Goal: Navigation & Orientation: Find specific page/section

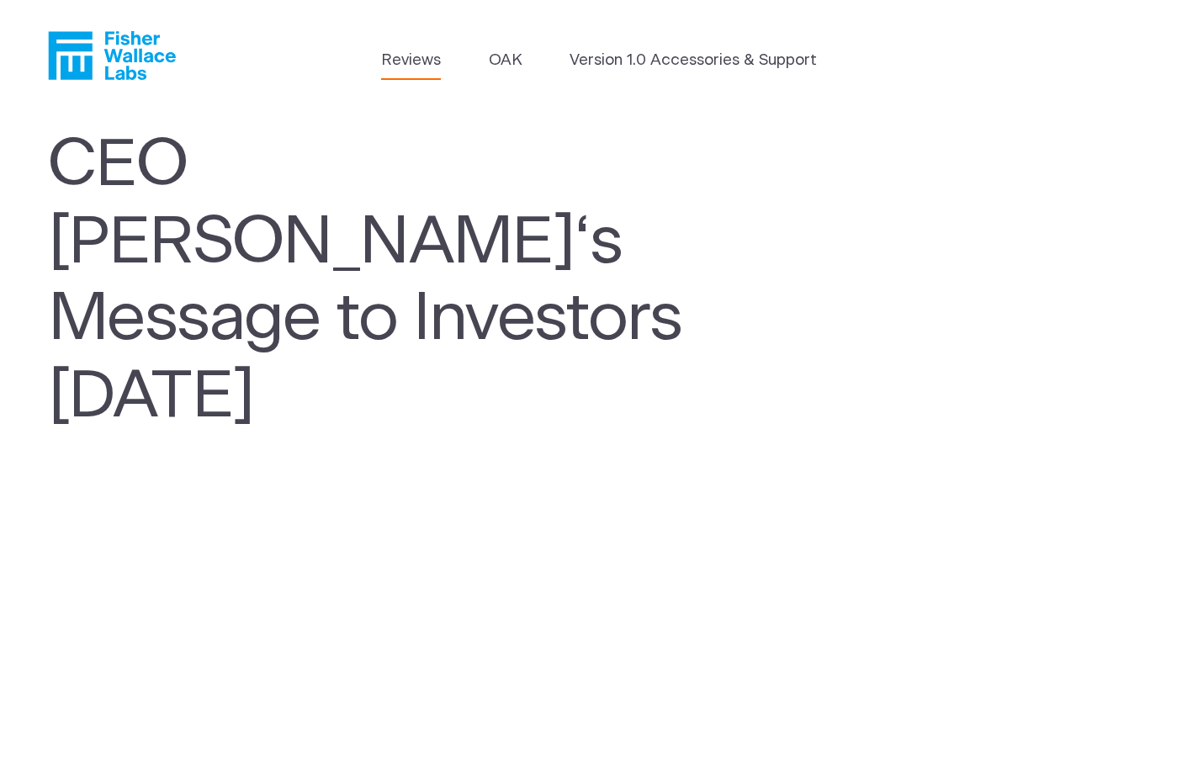
click at [423, 61] on link "Reviews" at bounding box center [411, 61] width 60 height 24
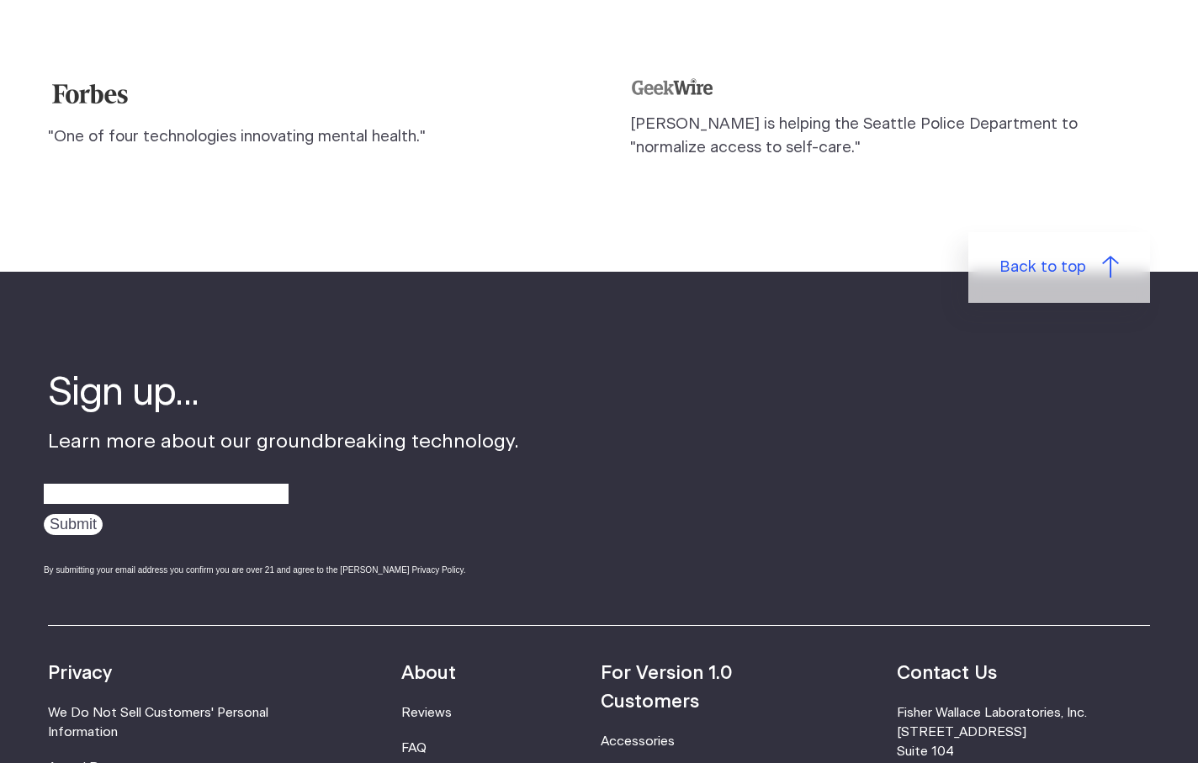
scroll to position [1832, 0]
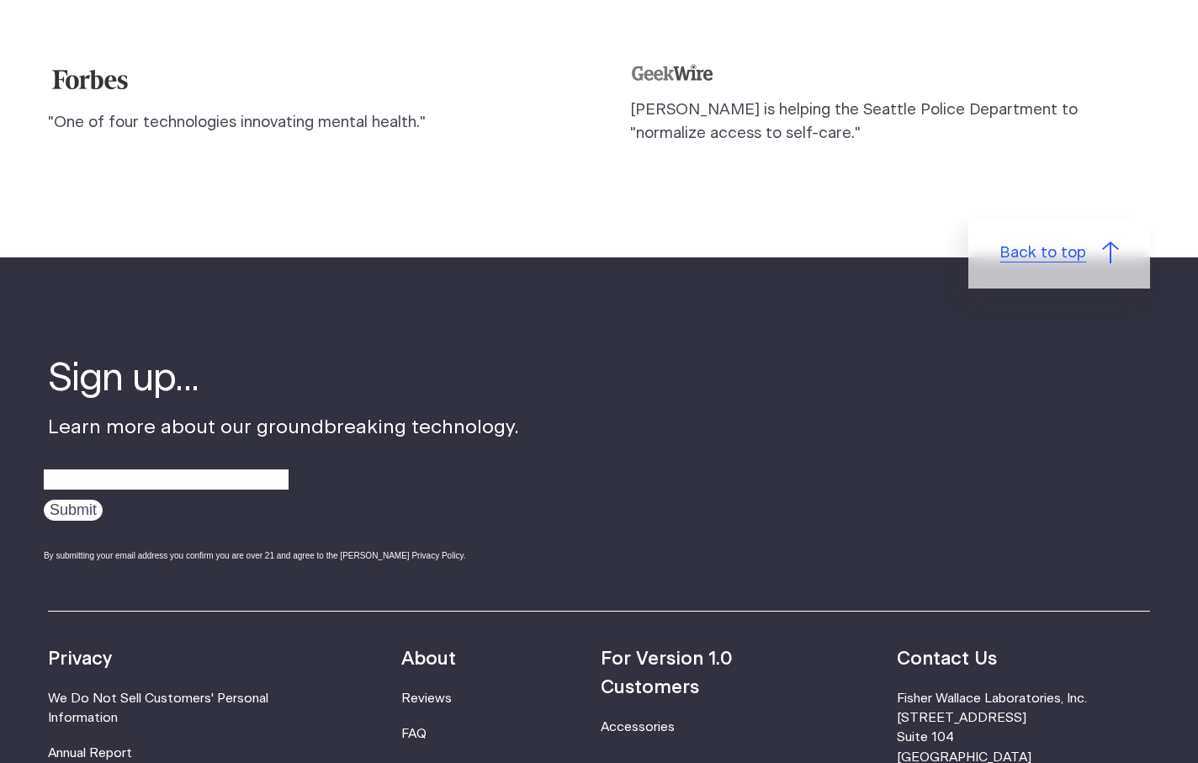
click at [1024, 241] on span "Back to top" at bounding box center [1042, 253] width 87 height 24
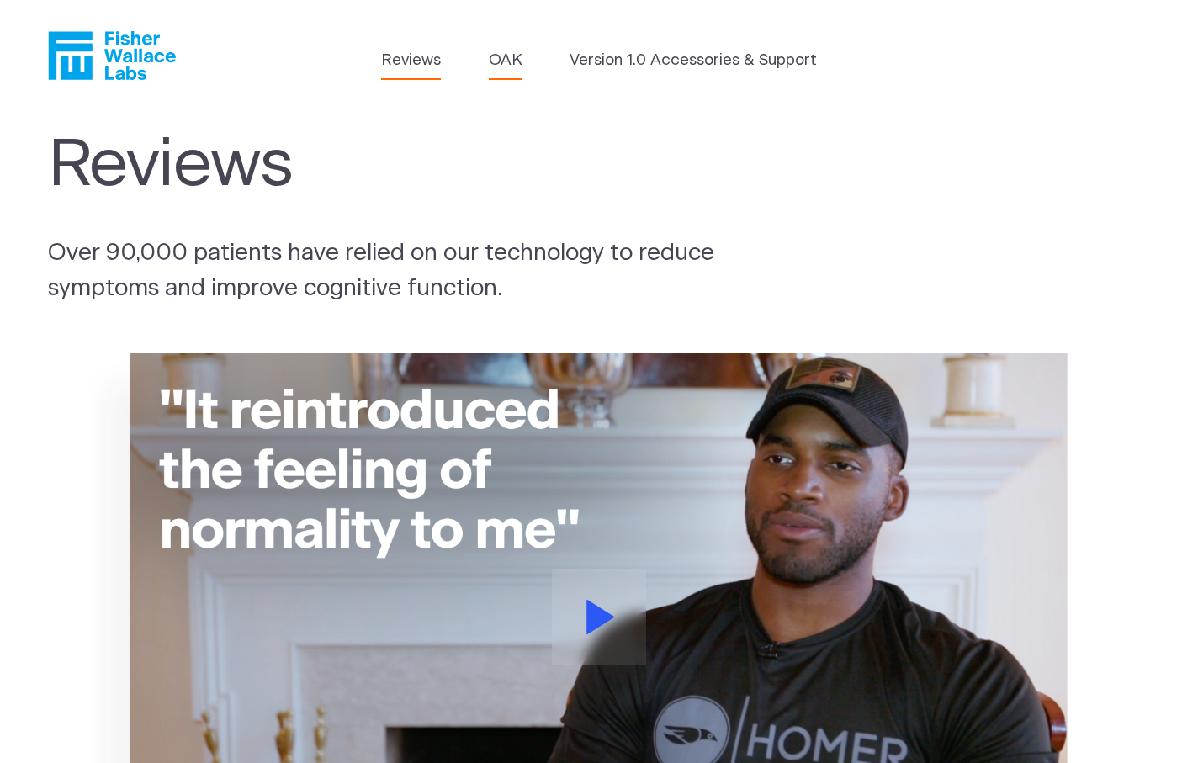
click at [504, 63] on link "OAK" at bounding box center [506, 61] width 34 height 24
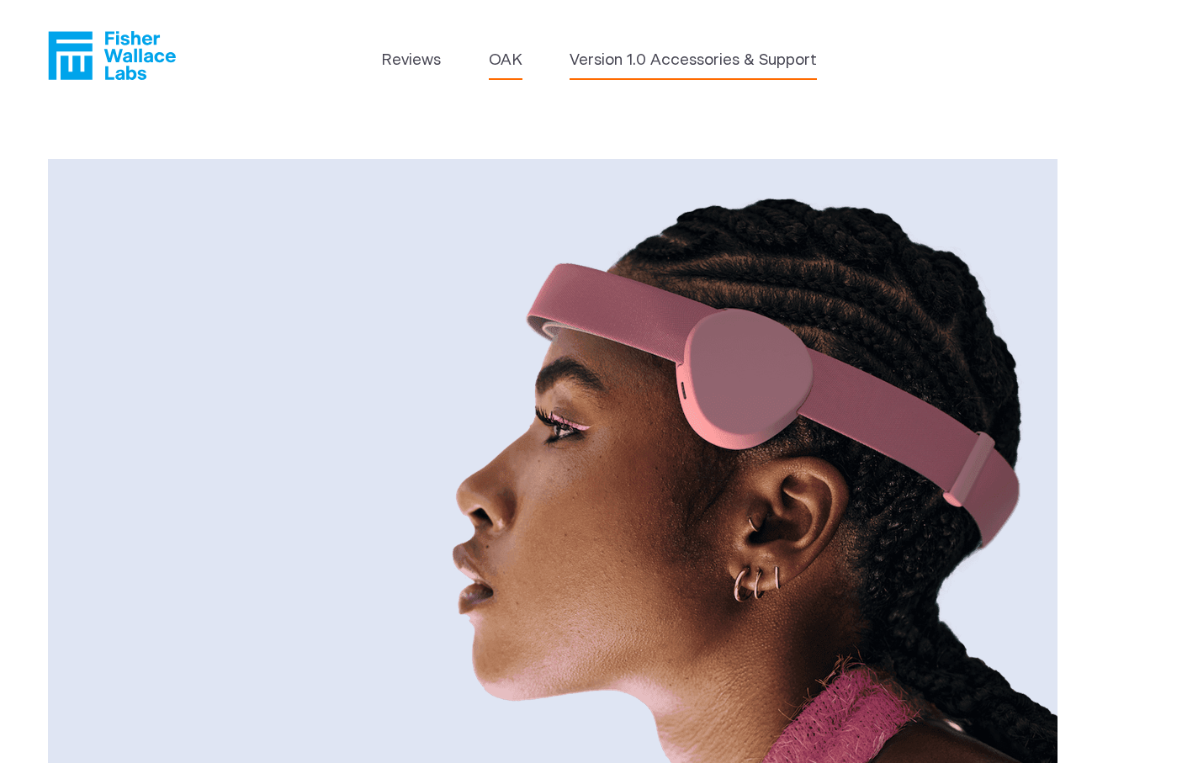
click at [629, 59] on link "Version 1.0 Accessories & Support" at bounding box center [692, 61] width 247 height 24
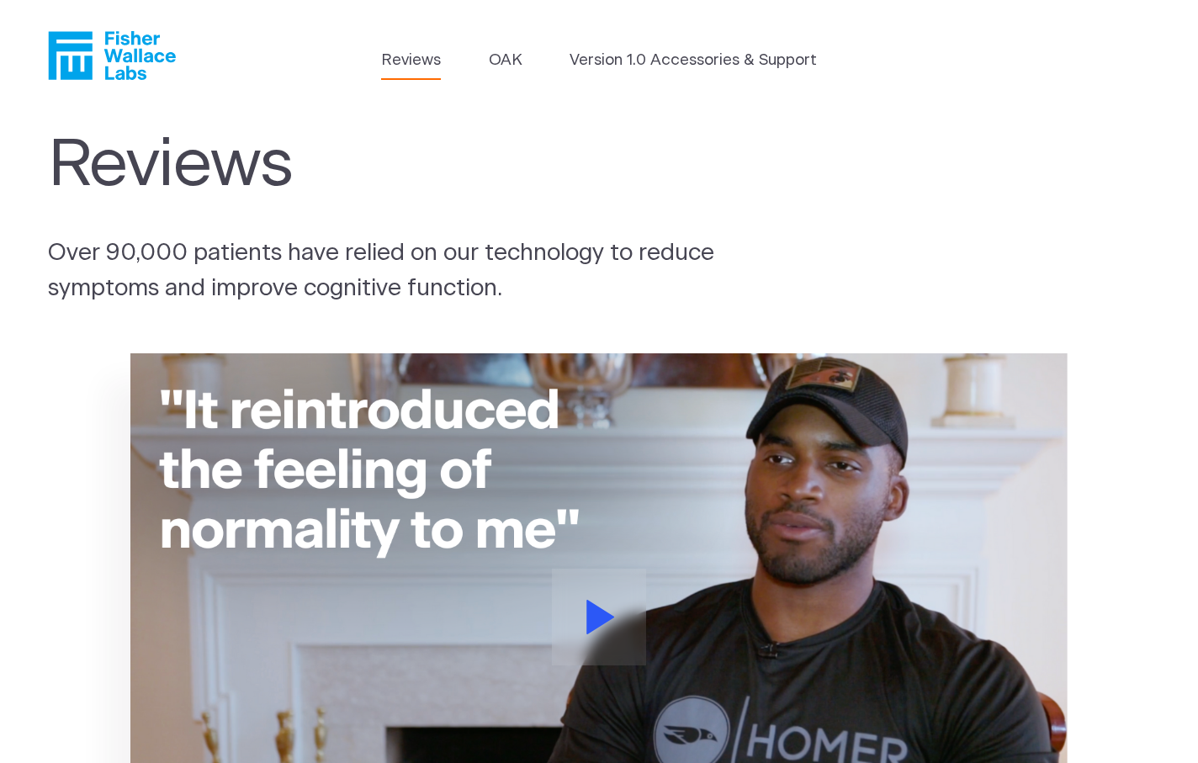
scroll to position [1832, 0]
